Goal: Find specific page/section: Find specific page/section

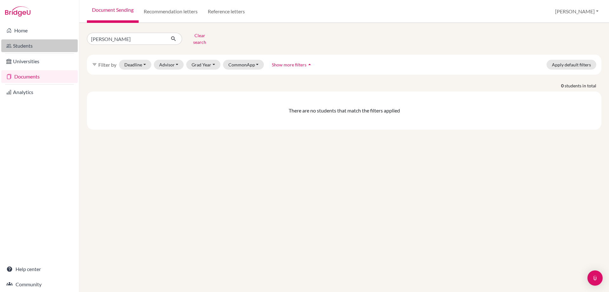
click at [20, 42] on link "Students" at bounding box center [39, 45] width 76 height 13
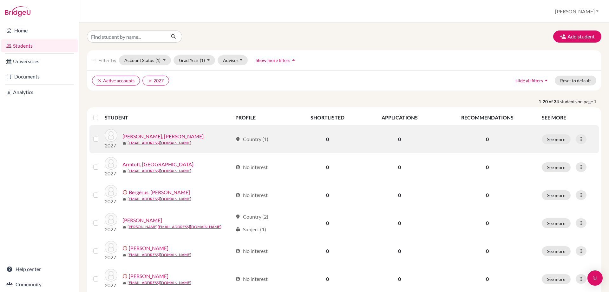
click at [139, 135] on link "[PERSON_NAME], [PERSON_NAME]" at bounding box center [162, 136] width 81 height 8
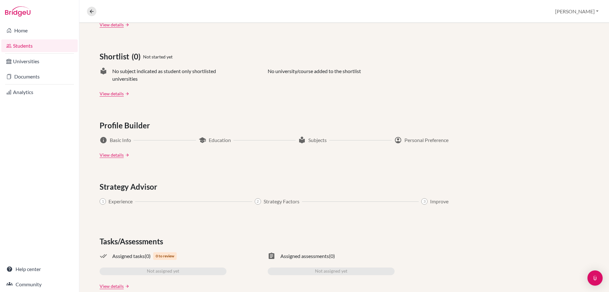
scroll to position [266, 0]
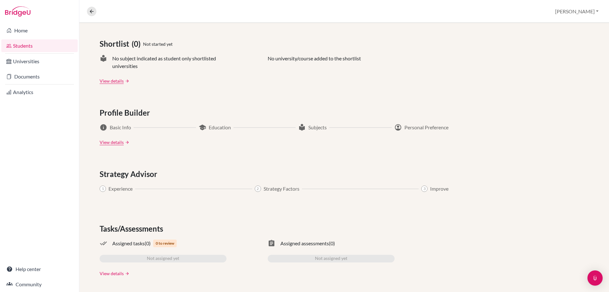
click at [121, 274] on link "View details" at bounding box center [112, 273] width 24 height 7
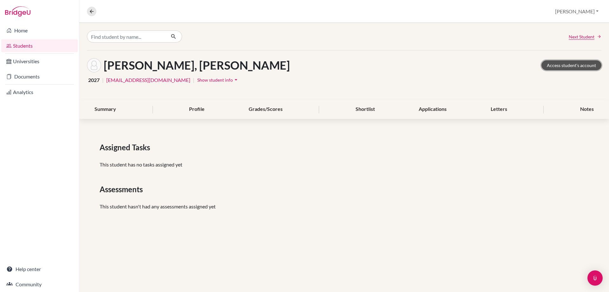
click at [582, 65] on link "Access student's account" at bounding box center [572, 65] width 60 height 10
